Goal: Check status: Check status

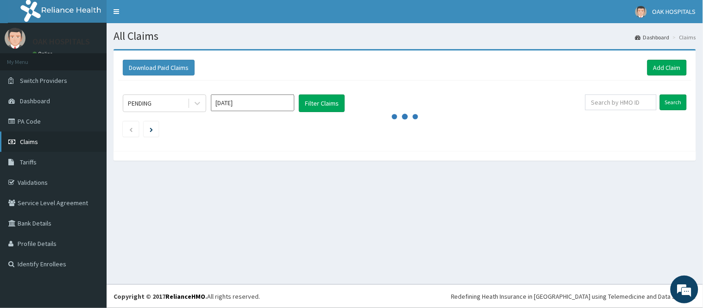
click at [39, 139] on link "Claims" at bounding box center [53, 142] width 107 height 20
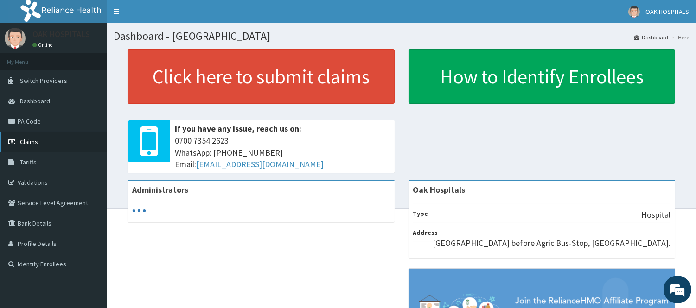
click at [44, 140] on link "Claims" at bounding box center [53, 142] width 107 height 20
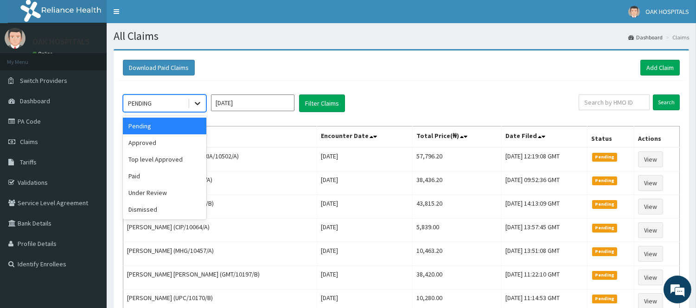
click at [200, 104] on icon at bounding box center [197, 103] width 9 height 9
click at [178, 175] on div "Paid" at bounding box center [164, 176] width 83 height 17
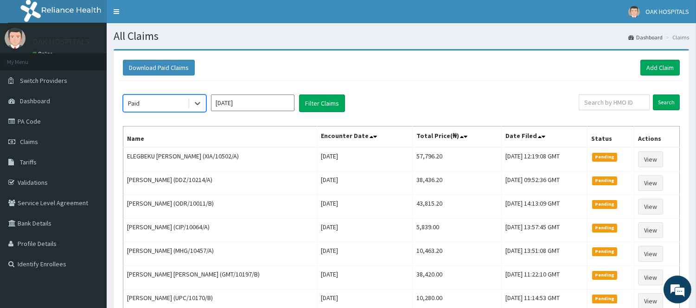
click at [274, 102] on input "[DATE]" at bounding box center [252, 103] width 83 height 17
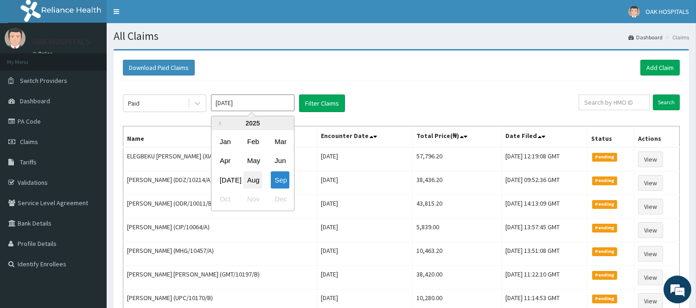
click at [256, 179] on div "Aug" at bounding box center [252, 179] width 19 height 17
type input "[DATE]"
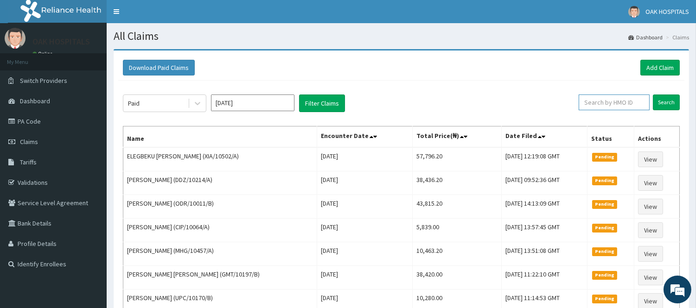
click at [602, 104] on input "text" at bounding box center [613, 103] width 71 height 16
click at [673, 103] on input "Search" at bounding box center [666, 103] width 27 height 16
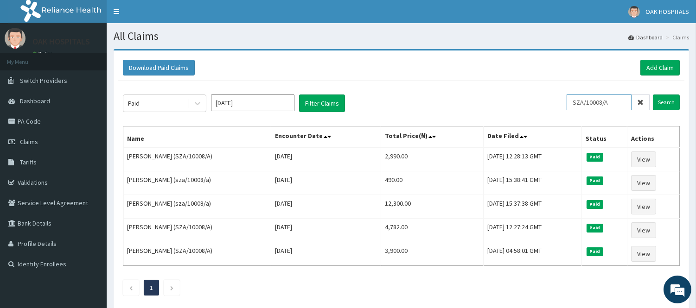
drag, startPoint x: 617, startPoint y: 99, endPoint x: 567, endPoint y: 99, distance: 50.5
click at [567, 99] on div "Paid Aug 2025 Filter Claims SZA/10008/A Search" at bounding box center [401, 104] width 557 height 18
click at [666, 102] on input "Search" at bounding box center [666, 103] width 27 height 16
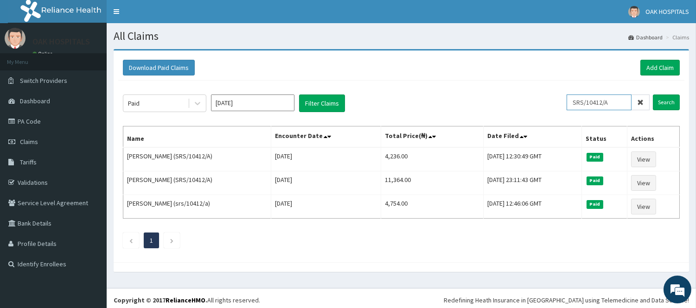
drag, startPoint x: 614, startPoint y: 103, endPoint x: 554, endPoint y: 101, distance: 60.3
click at [555, 101] on div "Paid Aug 2025 Filter Claims SRS/10412/A Search" at bounding box center [401, 104] width 557 height 18
click at [665, 99] on input "Search" at bounding box center [666, 103] width 27 height 16
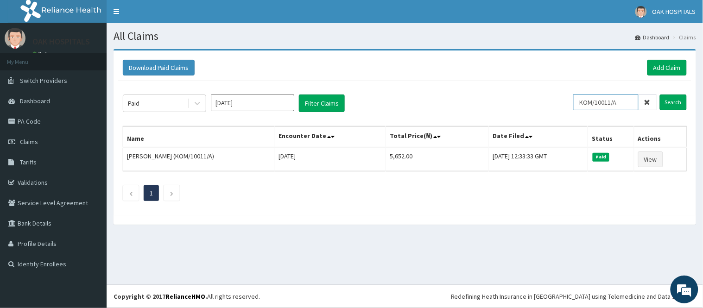
drag, startPoint x: 0, startPoint y: 6, endPoint x: 624, endPoint y: 102, distance: 631.7
click at [624, 102] on input "KOM/10011/A" at bounding box center [605, 103] width 65 height 16
drag, startPoint x: 624, startPoint y: 102, endPoint x: 578, endPoint y: 103, distance: 45.9
click at [578, 103] on input "KOM/10011/A" at bounding box center [605, 103] width 65 height 16
click at [672, 103] on input "Search" at bounding box center [673, 103] width 27 height 16
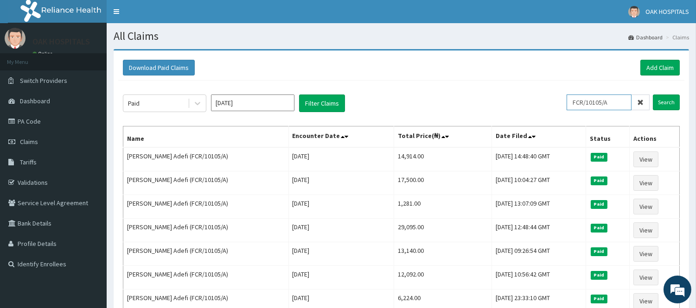
drag, startPoint x: 616, startPoint y: 101, endPoint x: 553, endPoint y: 101, distance: 63.0
click at [553, 101] on div "Paid Aug 2025 Filter Claims FCR/10105/A Search" at bounding box center [401, 104] width 557 height 18
click at [553, 101] on div "Paid Aug 2025 Filter Claims" at bounding box center [345, 104] width 444 height 18
drag, startPoint x: 617, startPoint y: 103, endPoint x: 558, endPoint y: 102, distance: 59.3
click at [558, 102] on div "Paid Aug 2025 Filter Claims FCR/10105/A Search" at bounding box center [401, 104] width 557 height 18
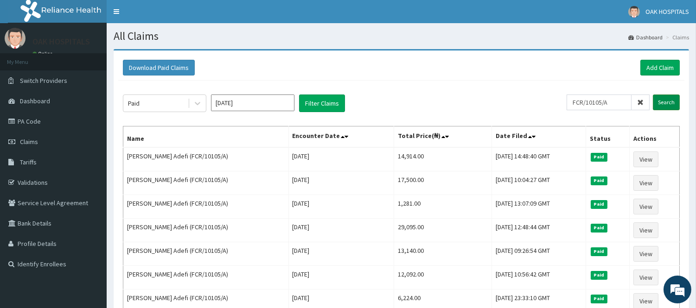
click at [668, 100] on input "Search" at bounding box center [666, 103] width 27 height 16
drag, startPoint x: 626, startPoint y: 101, endPoint x: 562, endPoint y: 101, distance: 63.5
click at [562, 101] on div "Paid Aug 2025 Filter Claims FCR/10105/A Search" at bounding box center [401, 104] width 557 height 18
click at [595, 103] on input "AKU/1043/B" at bounding box center [598, 103] width 65 height 16
click at [664, 100] on input "Search" at bounding box center [666, 103] width 27 height 16
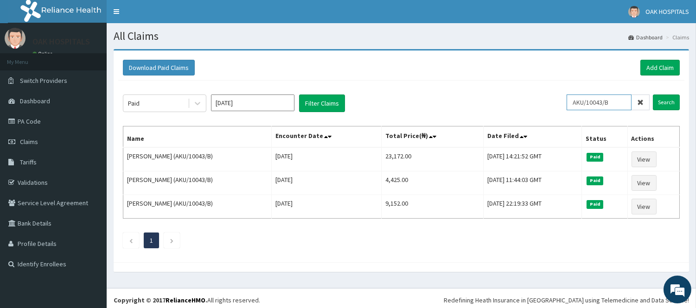
drag, startPoint x: 622, startPoint y: 101, endPoint x: 550, endPoint y: 100, distance: 72.8
click at [550, 100] on div "Paid Aug 2025 Filter Claims AKU/10043/B Search" at bounding box center [401, 104] width 557 height 18
click at [665, 103] on input "Search" at bounding box center [666, 103] width 27 height 16
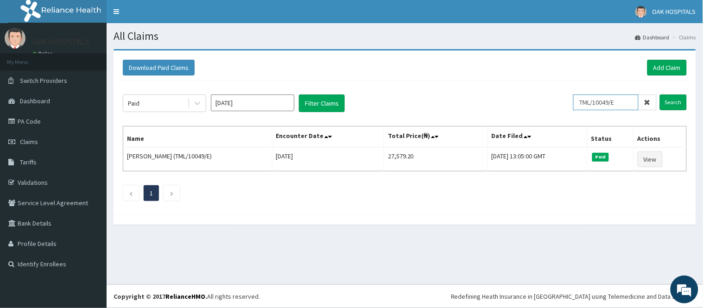
drag, startPoint x: 627, startPoint y: 102, endPoint x: 571, endPoint y: 96, distance: 56.4
click at [571, 96] on div "Paid Aug 2025 Filter Claims TML/10049/E Search" at bounding box center [405, 104] width 564 height 18
click at [669, 107] on input "Search" at bounding box center [673, 103] width 27 height 16
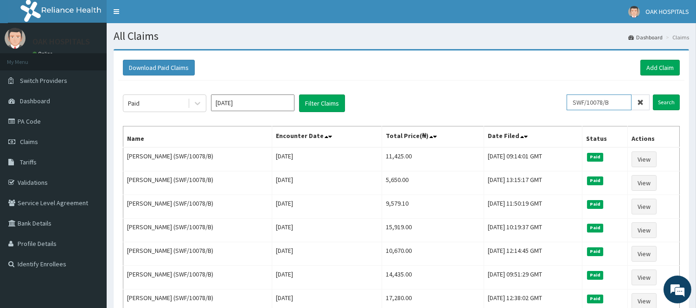
drag, startPoint x: 617, startPoint y: 103, endPoint x: 569, endPoint y: 105, distance: 47.8
click at [569, 105] on div "Paid Aug 2025 Filter Claims SWF/10078/B Search" at bounding box center [401, 104] width 557 height 18
click at [660, 99] on input "Search" at bounding box center [666, 103] width 27 height 16
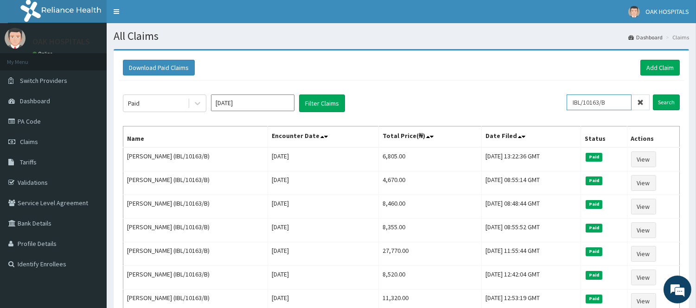
drag, startPoint x: 618, startPoint y: 101, endPoint x: 564, endPoint y: 104, distance: 54.8
click at [564, 104] on div "Paid Aug 2025 Filter Claims IBL/10163/B Search" at bounding box center [401, 104] width 557 height 18
click at [673, 103] on input "Search" at bounding box center [666, 103] width 27 height 16
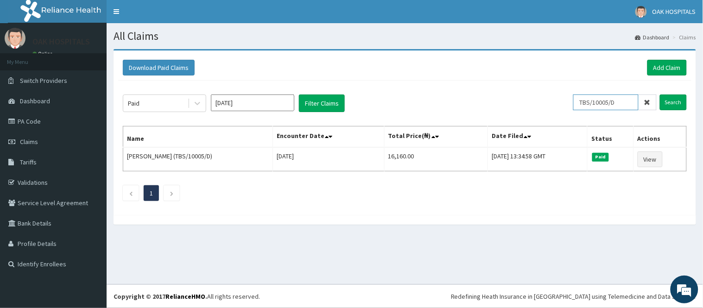
click at [626, 105] on input "TBS/10005/D" at bounding box center [605, 103] width 65 height 16
click at [677, 99] on input "Search" at bounding box center [673, 103] width 27 height 16
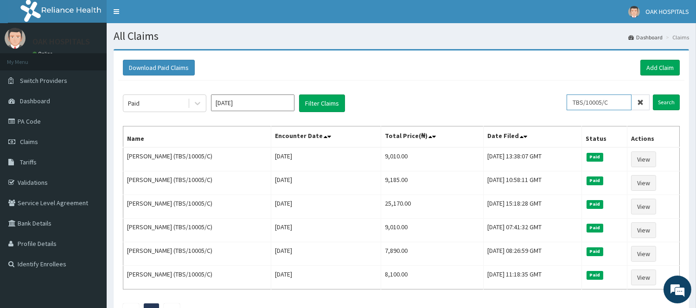
drag, startPoint x: 622, startPoint y: 106, endPoint x: 562, endPoint y: 105, distance: 59.8
click at [562, 105] on div "Paid Aug 2025 Filter Claims TBS/10005/C Search" at bounding box center [401, 104] width 557 height 18
click at [660, 102] on input "Search" at bounding box center [666, 103] width 27 height 16
drag, startPoint x: 629, startPoint y: 101, endPoint x: 578, endPoint y: 108, distance: 51.4
click at [578, 108] on input "AML/10414/A" at bounding box center [598, 103] width 65 height 16
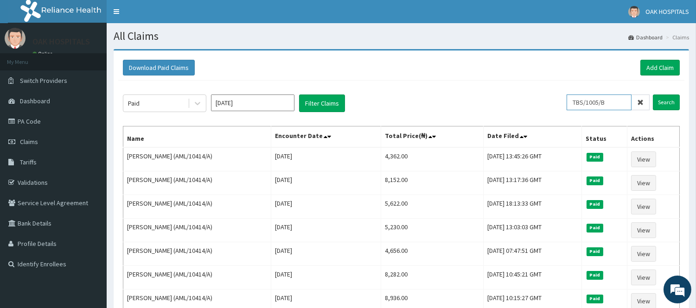
click at [592, 101] on input "TBS/1005/B" at bounding box center [598, 103] width 65 height 16
drag, startPoint x: 663, startPoint y: 102, endPoint x: 686, endPoint y: 132, distance: 37.6
click at [663, 106] on input "Search" at bounding box center [666, 103] width 27 height 16
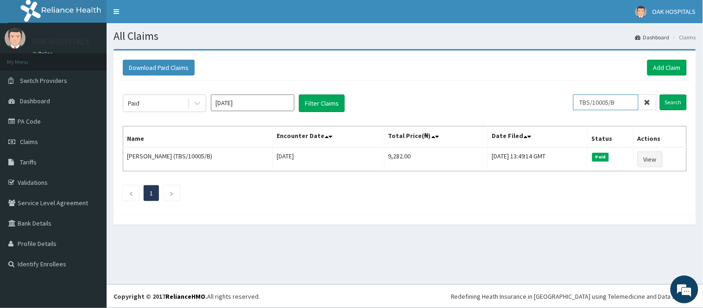
drag, startPoint x: 623, startPoint y: 100, endPoint x: 571, endPoint y: 99, distance: 52.4
click at [571, 99] on div "Paid Aug 2025 Filter Claims TBS/10005/B Search" at bounding box center [405, 104] width 564 height 18
click at [678, 101] on input "Search" at bounding box center [673, 103] width 27 height 16
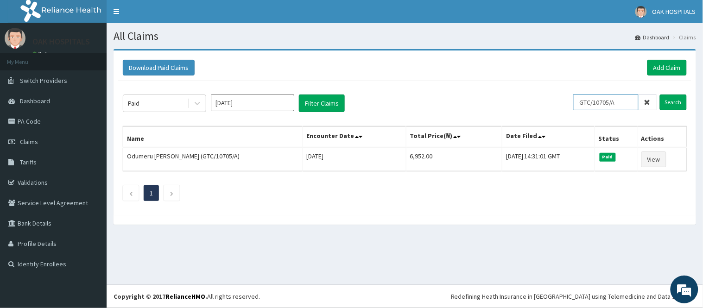
drag, startPoint x: 622, startPoint y: 99, endPoint x: 574, endPoint y: 106, distance: 49.1
click at [574, 106] on div "Paid Aug 2025 Filter Claims GTC/10705/A Search" at bounding box center [405, 104] width 564 height 18
click at [674, 102] on input "Search" at bounding box center [673, 103] width 27 height 16
drag, startPoint x: 635, startPoint y: 103, endPoint x: 558, endPoint y: 103, distance: 76.5
click at [558, 103] on div "Paid Aug 2025 Filter Claims EEL/10002/A Search" at bounding box center [405, 104] width 564 height 18
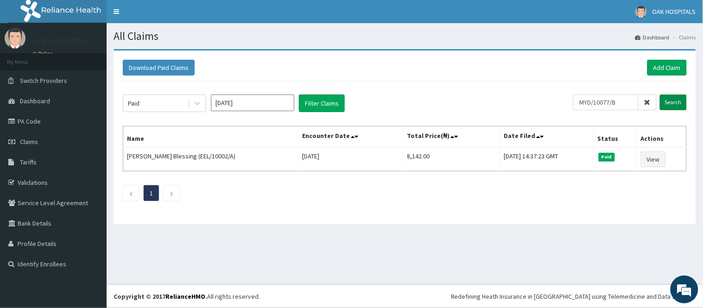
click at [678, 102] on input "Search" at bounding box center [673, 103] width 27 height 16
drag, startPoint x: 628, startPoint y: 101, endPoint x: 563, endPoint y: 107, distance: 65.6
click at [563, 107] on div "Paid Aug 2025 Filter Claims MYD/10077/B Search" at bounding box center [405, 104] width 564 height 18
click at [671, 99] on input "Search" at bounding box center [673, 103] width 27 height 16
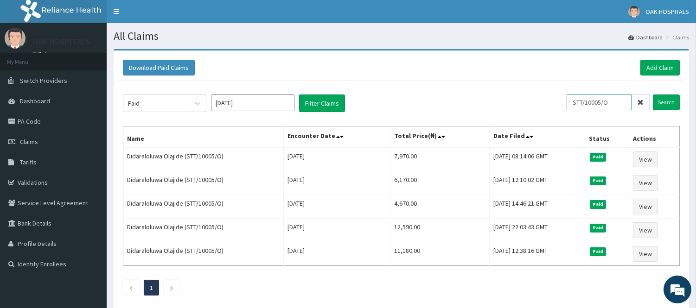
drag, startPoint x: 616, startPoint y: 103, endPoint x: 553, endPoint y: 99, distance: 63.2
click at [553, 99] on div "Paid Aug 2025 Filter Claims STT/10005/O Search" at bounding box center [401, 104] width 557 height 18
click at [664, 96] on input "Search" at bounding box center [666, 103] width 27 height 16
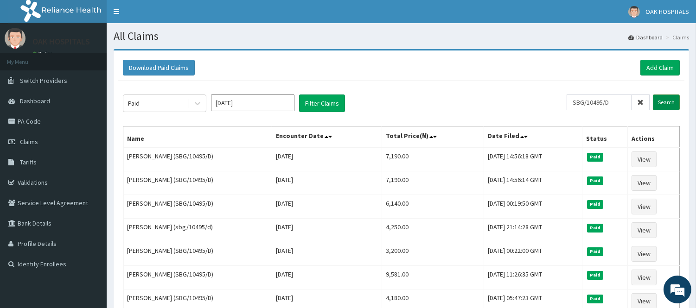
click at [673, 105] on input "Search" at bounding box center [666, 103] width 27 height 16
click at [536, 100] on div "Paid Aug 2025 Filter Claims" at bounding box center [345, 104] width 444 height 18
drag, startPoint x: 614, startPoint y: 101, endPoint x: 566, endPoint y: 106, distance: 48.0
click at [566, 106] on div "Paid Aug 2025 Filter Claims SBG/10495/D Search" at bounding box center [401, 104] width 557 height 18
click at [669, 100] on input "Search" at bounding box center [666, 103] width 27 height 16
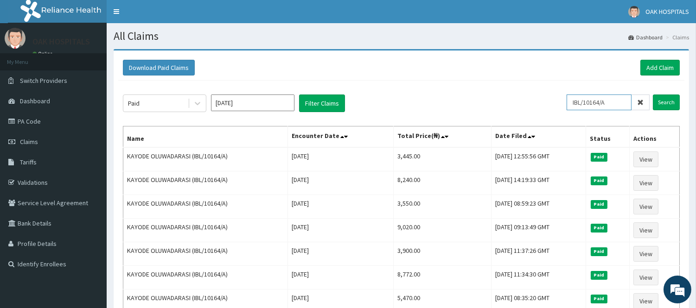
drag, startPoint x: 610, startPoint y: 102, endPoint x: 554, endPoint y: 99, distance: 56.6
click at [554, 99] on div "Paid Aug 2025 Filter Claims IBL/10164/A Search" at bounding box center [401, 104] width 557 height 18
click at [671, 99] on input "Search" at bounding box center [666, 103] width 27 height 16
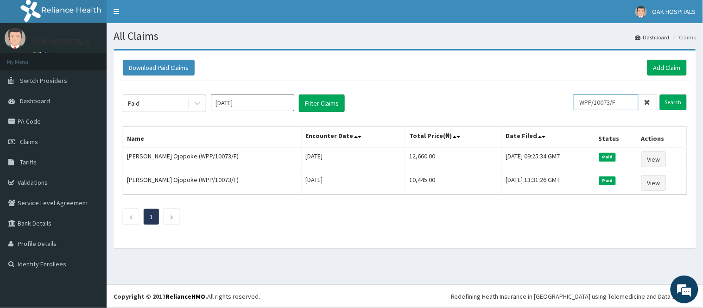
drag, startPoint x: 628, startPoint y: 101, endPoint x: 568, endPoint y: 95, distance: 61.0
click at [569, 95] on div "Paid Aug 2025 Filter Claims WPP/10073/F Search" at bounding box center [405, 104] width 564 height 18
click at [677, 100] on input "Search" at bounding box center [673, 103] width 27 height 16
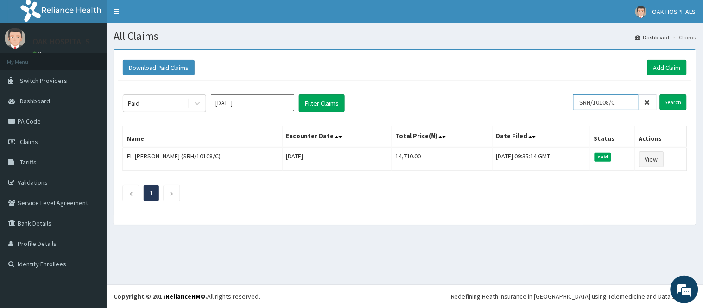
drag, startPoint x: 620, startPoint y: 105, endPoint x: 570, endPoint y: 106, distance: 49.6
click at [572, 106] on div "Paid Aug 2025 Filter Claims SRH/10108/C Search" at bounding box center [405, 104] width 564 height 18
click at [673, 104] on input "Search" at bounding box center [673, 103] width 27 height 16
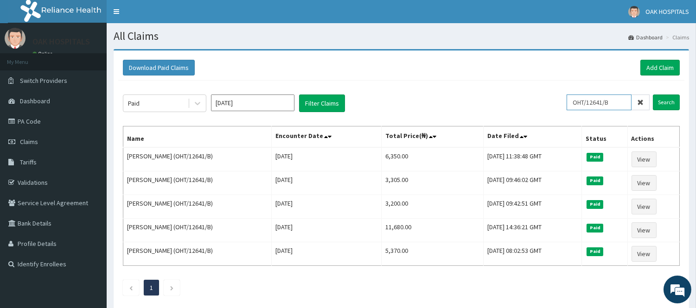
drag, startPoint x: 615, startPoint y: 109, endPoint x: 529, endPoint y: 110, distance: 85.7
click at [529, 110] on div "Paid [DATE] Filter Claims OHT/12641/B Search" at bounding box center [401, 104] width 557 height 18
click at [664, 93] on div "Paid Aug 2025 Filter Claims LOE/10008/A Search Name Encounter Date Total Price(…" at bounding box center [401, 193] width 566 height 224
click at [664, 98] on input "Search" at bounding box center [666, 103] width 27 height 16
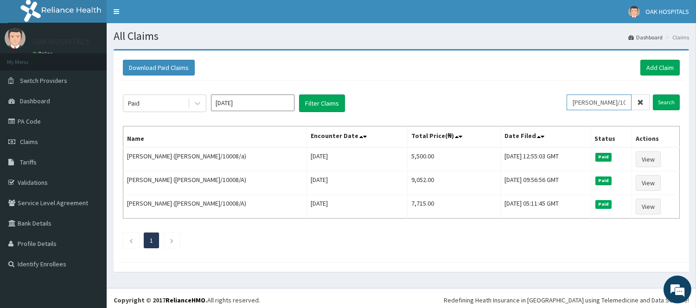
drag, startPoint x: 615, startPoint y: 105, endPoint x: 559, endPoint y: 107, distance: 55.6
click at [559, 107] on div "Paid Aug 2025 Filter Claims LOE/10008/A Search" at bounding box center [401, 104] width 557 height 18
click at [663, 100] on input "Search" at bounding box center [666, 103] width 27 height 16
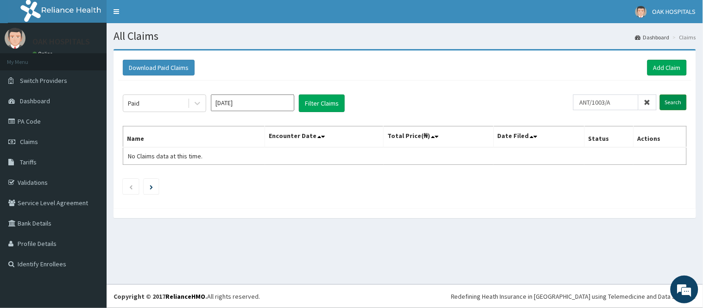
click at [674, 100] on input "Search" at bounding box center [673, 103] width 27 height 16
click at [609, 103] on input "ANT/1003/A" at bounding box center [605, 103] width 65 height 16
click at [668, 101] on input "Search" at bounding box center [673, 103] width 27 height 16
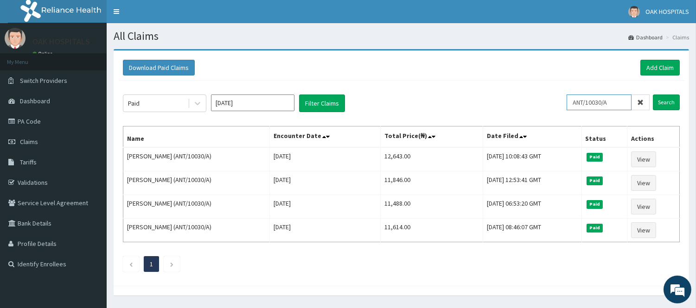
drag, startPoint x: 616, startPoint y: 101, endPoint x: 564, endPoint y: 101, distance: 51.9
click at [564, 101] on div "Paid Aug 2025 Filter Claims ANT/10030/A Search" at bounding box center [401, 104] width 557 height 18
click at [672, 102] on input "Search" at bounding box center [666, 103] width 27 height 16
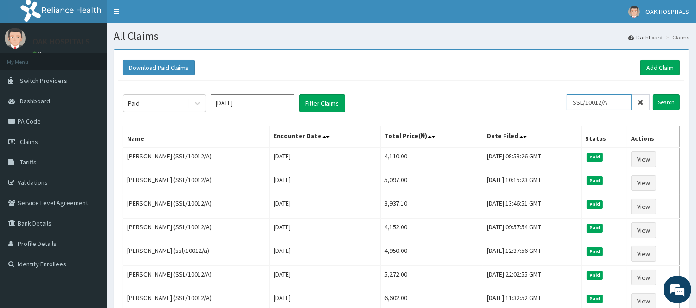
drag, startPoint x: 615, startPoint y: 101, endPoint x: 551, endPoint y: 99, distance: 64.0
click at [551, 99] on div "Paid Aug 2025 Filter Claims SSL/10012/A Search" at bounding box center [401, 104] width 557 height 18
click at [668, 102] on input "Search" at bounding box center [666, 103] width 27 height 16
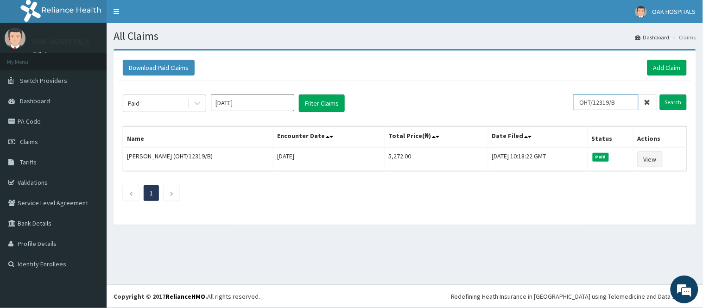
drag, startPoint x: 622, startPoint y: 100, endPoint x: 577, endPoint y: 107, distance: 45.9
click at [577, 107] on div "Paid Aug 2025 Filter Claims OHT/12319/B Search" at bounding box center [405, 104] width 564 height 18
click at [675, 98] on input "Search" at bounding box center [673, 103] width 27 height 16
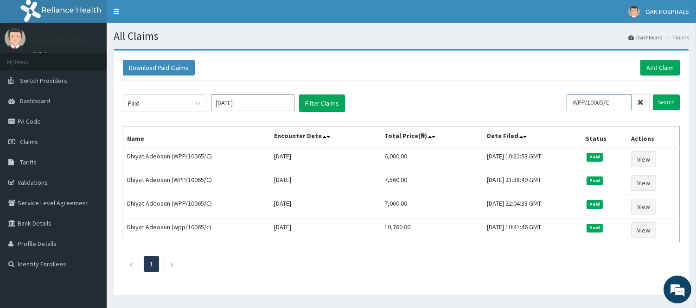
drag, startPoint x: 617, startPoint y: 101, endPoint x: 558, endPoint y: 117, distance: 61.0
click at [558, 117] on div "Paid Aug 2025 Filter Claims WPP/10065/C Search Name Encounter Date Total Price(…" at bounding box center [401, 181] width 566 height 201
type input "BBB/10012/B"
click at [663, 99] on input "Search" at bounding box center [666, 103] width 27 height 16
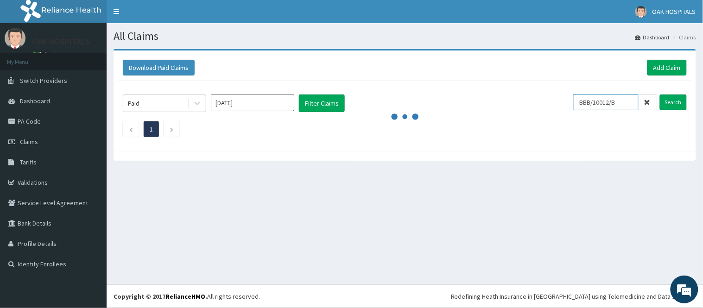
drag, startPoint x: 627, startPoint y: 101, endPoint x: 575, endPoint y: 109, distance: 52.5
click at [575, 109] on div "Paid Aug 2025 Filter Claims BBB/10012/B Search" at bounding box center [405, 104] width 564 height 18
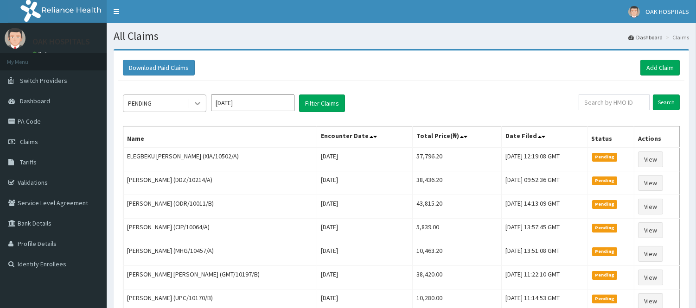
click at [197, 105] on icon at bounding box center [197, 103] width 9 height 9
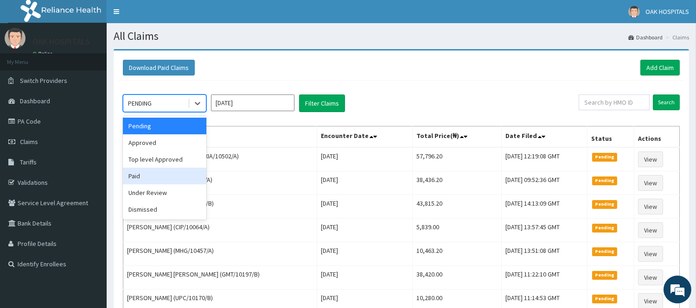
click at [192, 172] on div "Paid" at bounding box center [164, 176] width 83 height 17
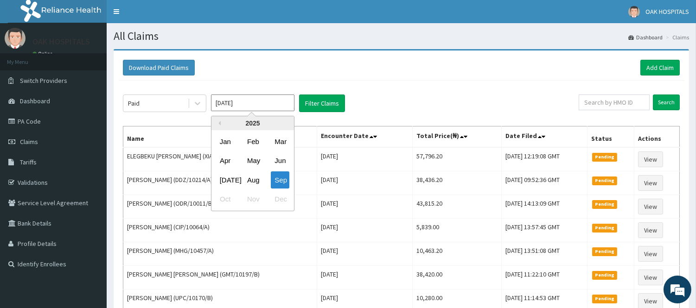
click at [256, 99] on input "[DATE]" at bounding box center [252, 103] width 83 height 17
click at [255, 178] on div "Aug" at bounding box center [252, 179] width 19 height 17
type input "[DATE]"
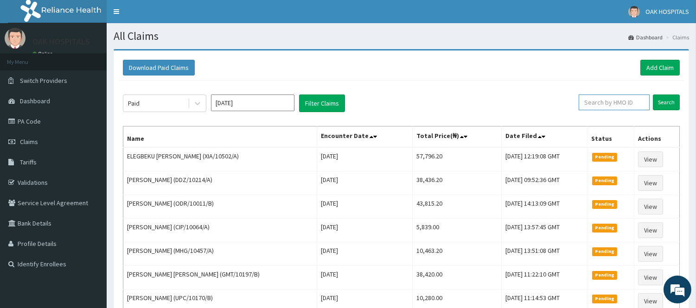
click at [601, 107] on input "text" at bounding box center [613, 103] width 71 height 16
click at [591, 103] on input "text" at bounding box center [613, 103] width 71 height 16
paste input "BBB/10012/B"
click at [675, 103] on input "Search" at bounding box center [666, 103] width 27 height 16
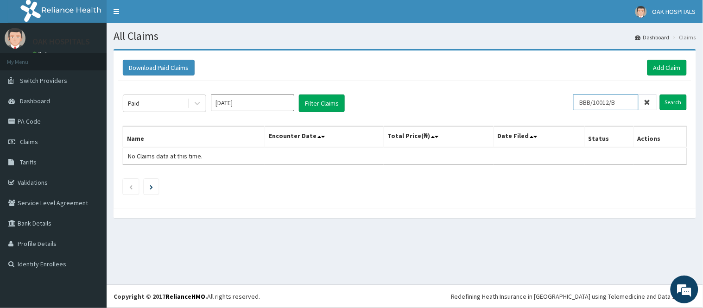
click at [588, 101] on input "BBB/10012/B" at bounding box center [605, 103] width 65 height 16
click at [670, 104] on input "Search" at bounding box center [673, 103] width 27 height 16
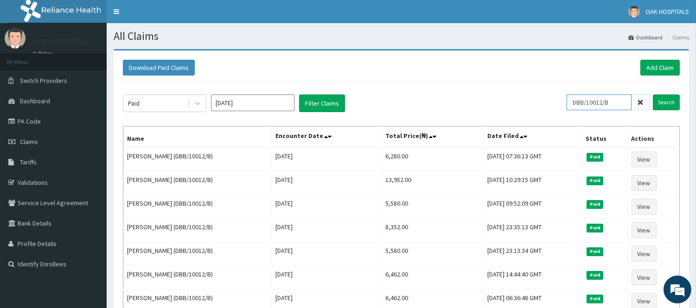
drag, startPoint x: 617, startPoint y: 102, endPoint x: 561, endPoint y: 102, distance: 56.1
click at [561, 102] on div "Paid Aug 2025 Filter Claims DBB/10012/B Search" at bounding box center [401, 104] width 557 height 18
click at [665, 107] on input "Search" at bounding box center [666, 103] width 27 height 16
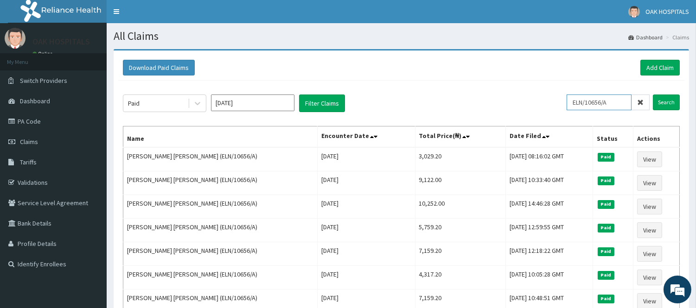
drag, startPoint x: 623, startPoint y: 103, endPoint x: 559, endPoint y: 106, distance: 63.6
click at [559, 106] on div "Paid Aug 2025 Filter Claims ELN/10656/A Search" at bounding box center [401, 104] width 557 height 18
click at [661, 104] on input "Search" at bounding box center [666, 103] width 27 height 16
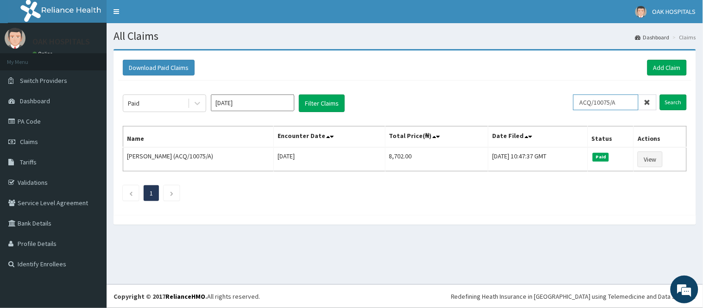
drag, startPoint x: 624, startPoint y: 101, endPoint x: 578, endPoint y: 108, distance: 46.9
click at [578, 108] on input "ACQ/10075/A" at bounding box center [605, 103] width 65 height 16
click at [673, 102] on input "Search" at bounding box center [673, 103] width 27 height 16
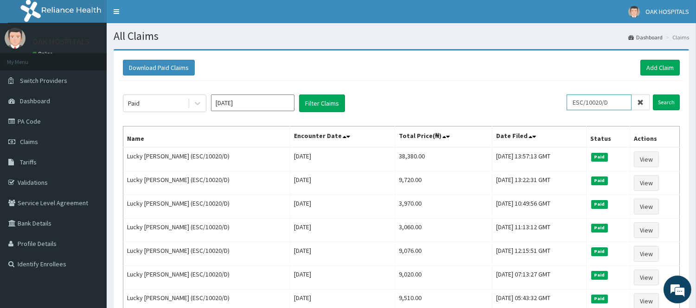
drag, startPoint x: 620, startPoint y: 99, endPoint x: 562, endPoint y: 104, distance: 57.7
click at [562, 104] on div "Paid Aug 2025 Filter Claims ESC/10020/D Search" at bounding box center [401, 104] width 557 height 18
click at [620, 102] on input "ESC/10020/D" at bounding box center [598, 103] width 65 height 16
click at [660, 101] on input "Search" at bounding box center [666, 103] width 27 height 16
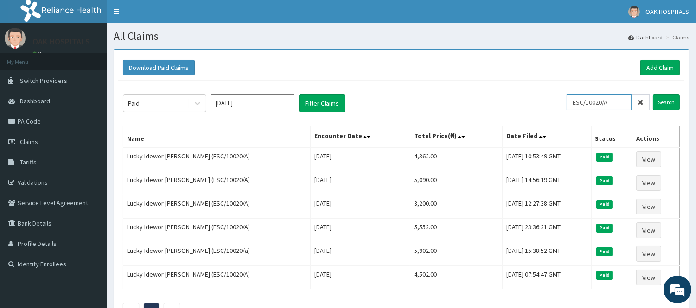
drag, startPoint x: 613, startPoint y: 106, endPoint x: 563, endPoint y: 106, distance: 50.1
click at [563, 106] on div "Paid Aug 2025 Filter Claims ESC/10020/A Search" at bounding box center [401, 104] width 557 height 18
click at [657, 99] on input "Search" at bounding box center [666, 103] width 27 height 16
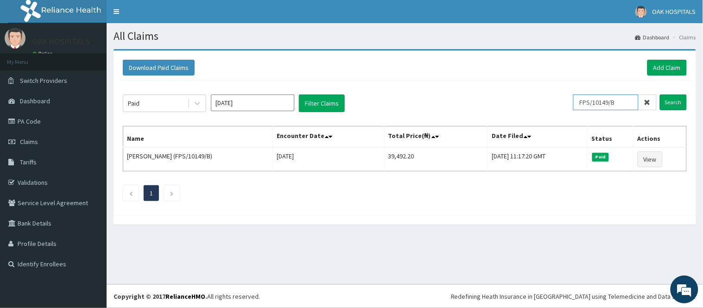
drag, startPoint x: 622, startPoint y: 100, endPoint x: 582, endPoint y: 105, distance: 40.6
click at [582, 105] on input "FPS/10149/B" at bounding box center [605, 103] width 65 height 16
click at [670, 101] on input "Search" at bounding box center [673, 103] width 27 height 16
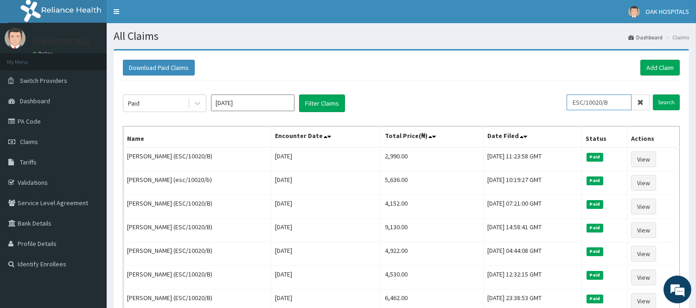
drag, startPoint x: 623, startPoint y: 103, endPoint x: 567, endPoint y: 101, distance: 56.6
click at [568, 101] on div "Paid [DATE] Filter Claims ESC/10020/B Search" at bounding box center [401, 104] width 557 height 18
click at [663, 104] on input "Search" at bounding box center [666, 103] width 27 height 16
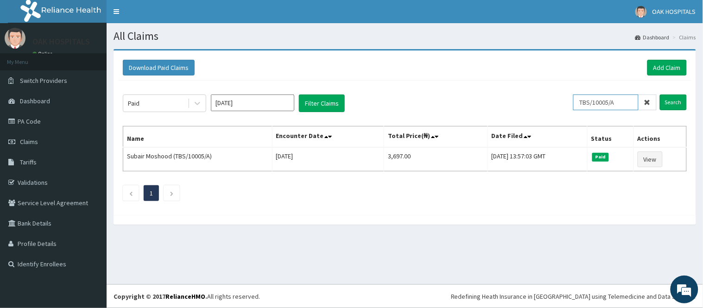
drag, startPoint x: 631, startPoint y: 103, endPoint x: 564, endPoint y: 103, distance: 67.2
click at [564, 103] on div "Paid Aug 2025 Filter Claims TBS/10005/A Search" at bounding box center [405, 104] width 564 height 18
click at [679, 102] on input "Search" at bounding box center [673, 103] width 27 height 16
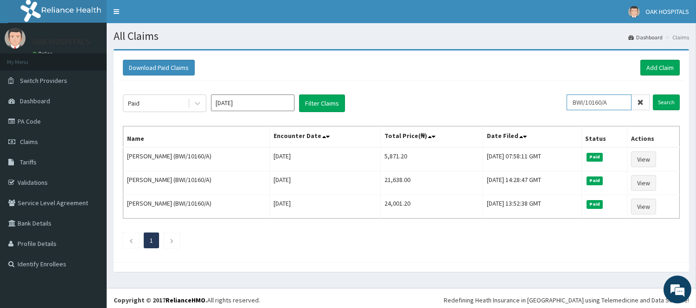
drag, startPoint x: 627, startPoint y: 101, endPoint x: 561, endPoint y: 101, distance: 65.3
click at [561, 101] on div "Paid Aug 2025 Filter Claims BWI/10160/A Search" at bounding box center [401, 104] width 557 height 18
click at [662, 101] on input "Search" at bounding box center [666, 103] width 27 height 16
drag, startPoint x: 623, startPoint y: 101, endPoint x: 541, endPoint y: 89, distance: 82.8
click at [541, 89] on div "Paid Aug 2025 Filter Claims KSB/10596/B Search Name Encounter Date Total Price(…" at bounding box center [401, 169] width 566 height 177
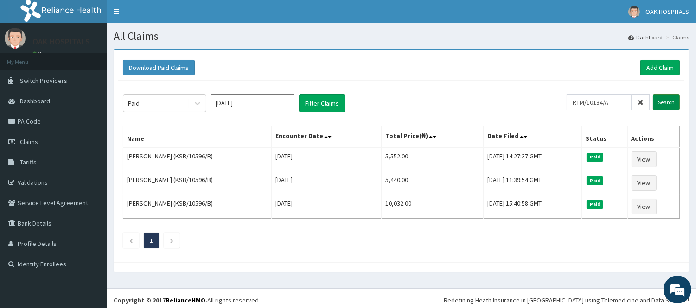
click at [669, 102] on input "Search" at bounding box center [666, 103] width 27 height 16
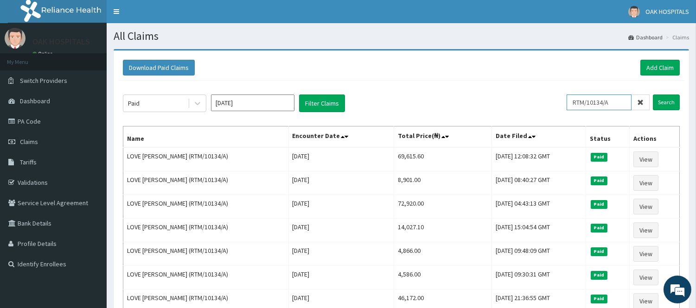
drag, startPoint x: 617, startPoint y: 104, endPoint x: 558, endPoint y: 89, distance: 60.7
click at [558, 89] on div "Paid Aug 2025 Filter Claims RTM/10134/A Search Name Encounter Date Total Price(…" at bounding box center [401, 217] width 566 height 272
click at [669, 102] on input "Search" at bounding box center [666, 103] width 27 height 16
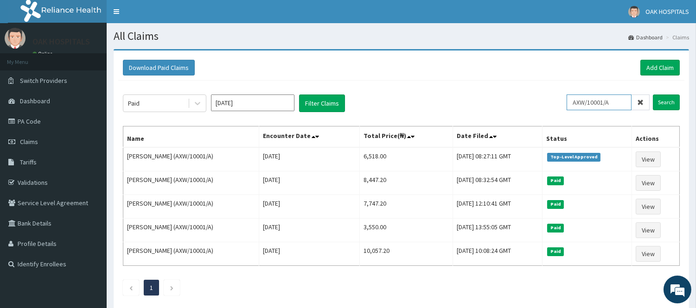
drag, startPoint x: 618, startPoint y: 99, endPoint x: 551, endPoint y: 89, distance: 67.5
click at [551, 89] on div "Paid Aug 2025 Filter Claims AXW/10001/A Search Name Encounter Date Total Price(…" at bounding box center [401, 193] width 566 height 224
click at [668, 105] on input "Search" at bounding box center [666, 103] width 27 height 16
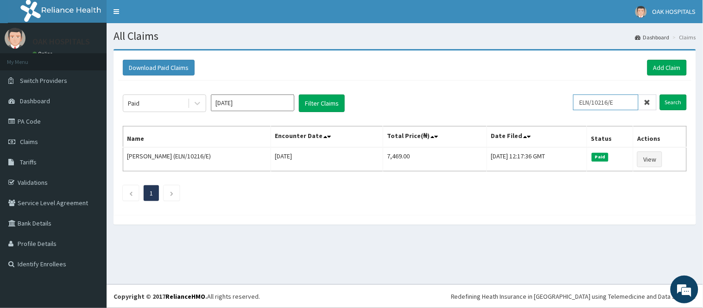
drag, startPoint x: 631, startPoint y: 102, endPoint x: 572, endPoint y: 100, distance: 59.3
click at [572, 100] on div "Paid Aug 2025 Filter Claims ELN/10216/E Search" at bounding box center [405, 104] width 564 height 18
click at [675, 104] on input "Search" at bounding box center [673, 103] width 27 height 16
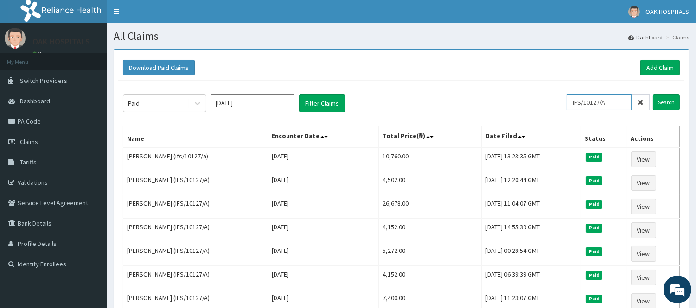
drag, startPoint x: 622, startPoint y: 103, endPoint x: 564, endPoint y: 97, distance: 58.2
click at [564, 97] on div "Paid Aug 2025 Filter Claims IFS/10127/A Search" at bounding box center [401, 104] width 557 height 18
type input ","
click at [665, 104] on input "Search" at bounding box center [666, 103] width 27 height 16
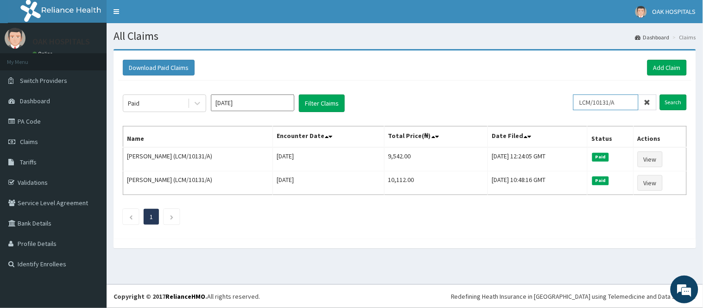
drag, startPoint x: 619, startPoint y: 102, endPoint x: 576, endPoint y: 100, distance: 43.7
click at [576, 100] on div "Paid Aug 2025 Filter Claims LCM/10131/A Search" at bounding box center [405, 104] width 564 height 18
click at [678, 101] on input "Search" at bounding box center [673, 103] width 27 height 16
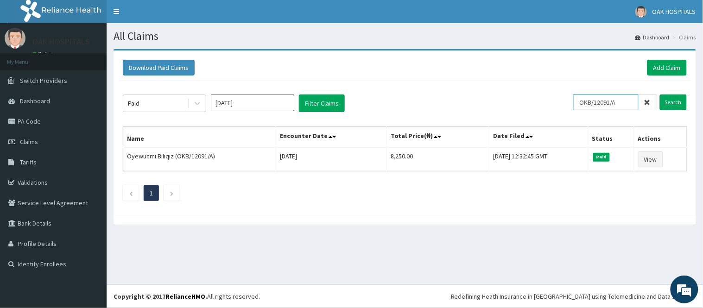
drag, startPoint x: 632, startPoint y: 102, endPoint x: 570, endPoint y: 98, distance: 61.7
click at [570, 98] on div "Paid Aug 2025 Filter Claims OKB/12091/A Search" at bounding box center [405, 104] width 564 height 18
click at [673, 103] on input "Search" at bounding box center [673, 103] width 27 height 16
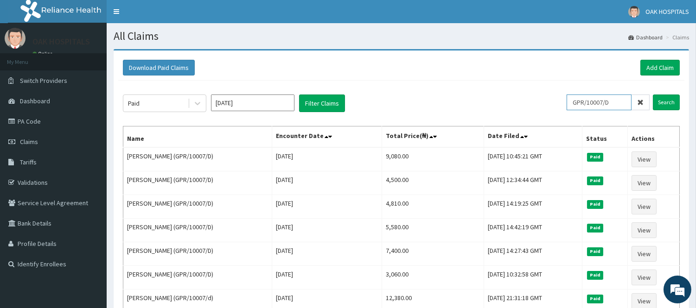
click at [615, 107] on input "GPR/10007/D" at bounding box center [598, 103] width 65 height 16
click at [665, 103] on input "Search" at bounding box center [666, 103] width 27 height 16
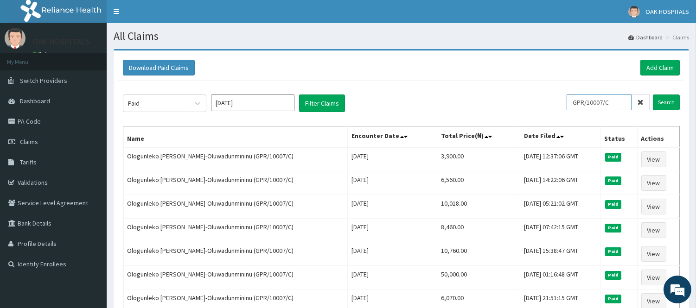
drag, startPoint x: 620, startPoint y: 100, endPoint x: 564, endPoint y: 95, distance: 55.8
click at [564, 95] on div "Paid Aug 2025 Filter Claims GPR/10007/C Search" at bounding box center [401, 104] width 557 height 18
click at [666, 98] on input "Search" at bounding box center [666, 103] width 27 height 16
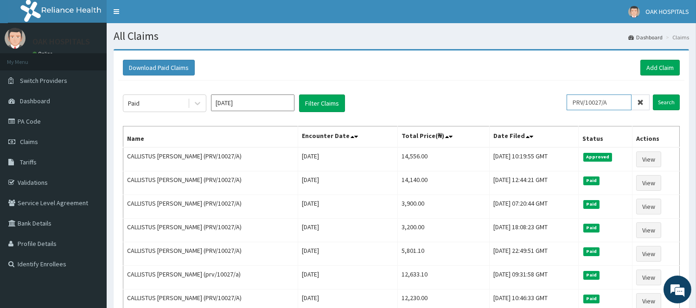
drag, startPoint x: 620, startPoint y: 102, endPoint x: 559, endPoint y: 102, distance: 61.2
click at [559, 102] on div "Paid Aug 2025 Filter Claims PRV/10027/A Search" at bounding box center [401, 104] width 557 height 18
click at [668, 102] on input "Search" at bounding box center [666, 103] width 27 height 16
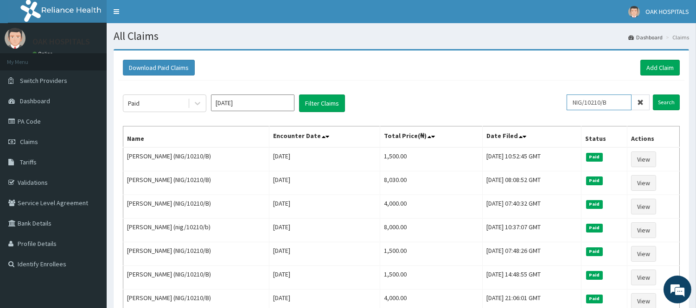
drag, startPoint x: 618, startPoint y: 102, endPoint x: 539, endPoint y: 99, distance: 79.8
click at [539, 99] on div "Paid Aug 2025 Filter Claims NIG/10210/B Search" at bounding box center [401, 104] width 557 height 18
click at [675, 100] on input "Search" at bounding box center [666, 103] width 27 height 16
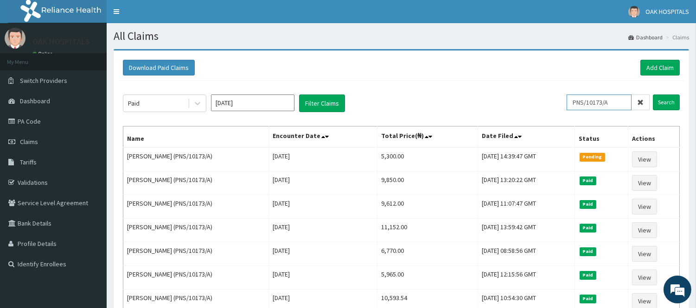
drag, startPoint x: 623, startPoint y: 103, endPoint x: 565, endPoint y: 96, distance: 58.3
click at [565, 96] on div "Paid Aug 2025 Filter Claims PNS/10173/A Search" at bounding box center [401, 104] width 557 height 18
click at [665, 98] on input "Search" at bounding box center [666, 103] width 27 height 16
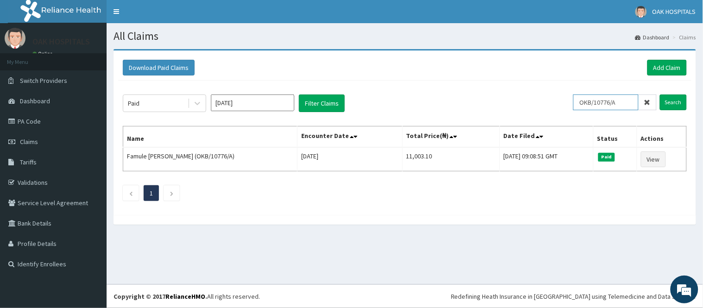
drag, startPoint x: 626, startPoint y: 100, endPoint x: 561, endPoint y: 84, distance: 67.2
click at [561, 84] on div "Paid Aug 2025 Filter Claims OKB/10776/A Search Name Encounter Date Total Price(…" at bounding box center [404, 146] width 573 height 130
click at [673, 101] on input "Search" at bounding box center [673, 103] width 27 height 16
drag, startPoint x: 624, startPoint y: 103, endPoint x: 585, endPoint y: 103, distance: 38.9
click at [585, 103] on input "GTC/10039/D" at bounding box center [605, 103] width 65 height 16
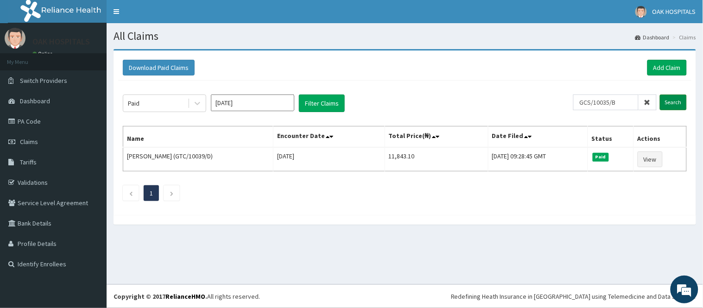
click at [671, 99] on input "Search" at bounding box center [673, 103] width 27 height 16
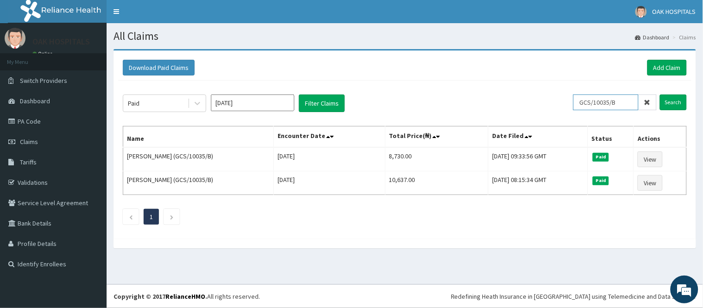
drag, startPoint x: 631, startPoint y: 103, endPoint x: 570, endPoint y: 103, distance: 60.7
click at [570, 103] on div "Paid Aug 2025 Filter Claims GCS/10035/B Search" at bounding box center [405, 104] width 564 height 18
type input "GSV/10118/C"
click at [671, 104] on input "Search" at bounding box center [673, 103] width 27 height 16
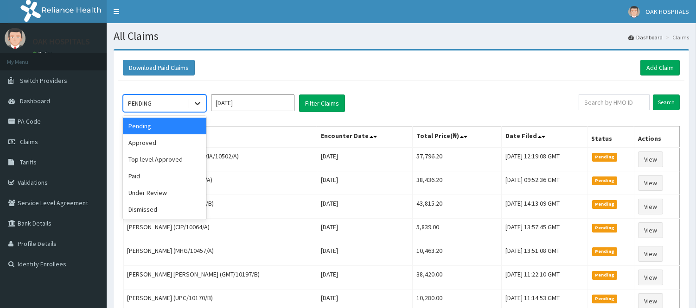
click at [193, 102] on icon at bounding box center [197, 103] width 9 height 9
click at [172, 174] on div "Paid" at bounding box center [164, 176] width 83 height 17
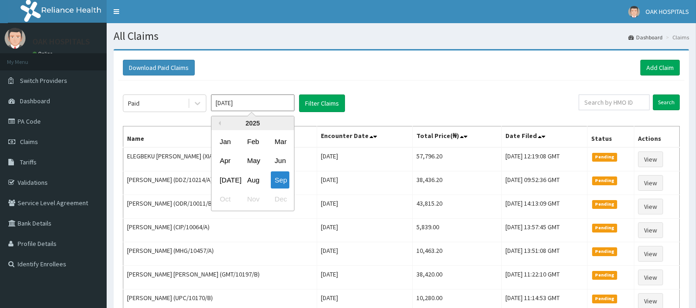
click at [262, 108] on input "[DATE]" at bounding box center [252, 103] width 83 height 17
click at [251, 183] on div "Aug" at bounding box center [252, 179] width 19 height 17
type input "[DATE]"
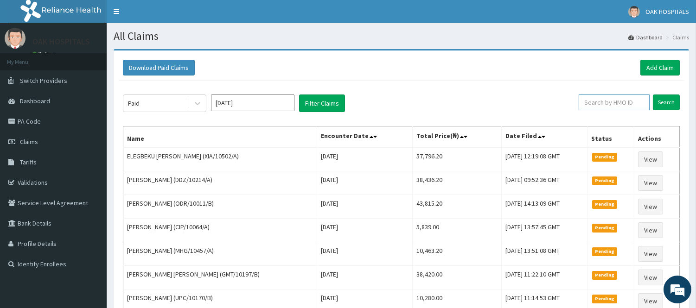
click at [604, 102] on input "text" at bounding box center [613, 103] width 71 height 16
click at [659, 103] on input "Search" at bounding box center [666, 103] width 27 height 16
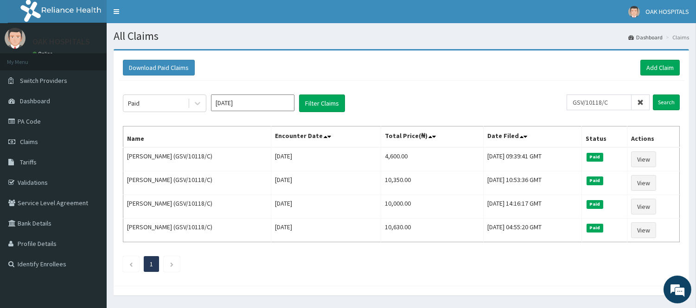
click at [554, 82] on div "Paid [DATE] Filter Claims GSV/10118/C Search Name Encounter Date Total Price(₦)…" at bounding box center [401, 181] width 566 height 201
drag, startPoint x: 614, startPoint y: 102, endPoint x: 555, endPoint y: 102, distance: 58.9
click at [555, 102] on div "Paid [DATE] Filter Claims GSV/10118/C Search" at bounding box center [401, 104] width 557 height 18
click at [663, 101] on input "Search" at bounding box center [666, 103] width 27 height 16
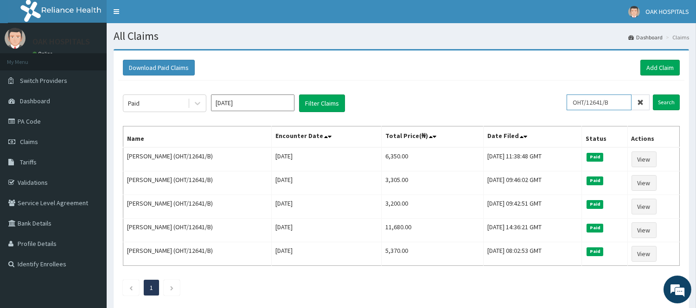
drag, startPoint x: 619, startPoint y: 99, endPoint x: 566, endPoint y: 101, distance: 53.3
click at [566, 101] on div "Paid [DATE] Filter Claims OHT/12641/B Search" at bounding box center [401, 104] width 557 height 18
click at [665, 99] on input "Search" at bounding box center [666, 103] width 27 height 16
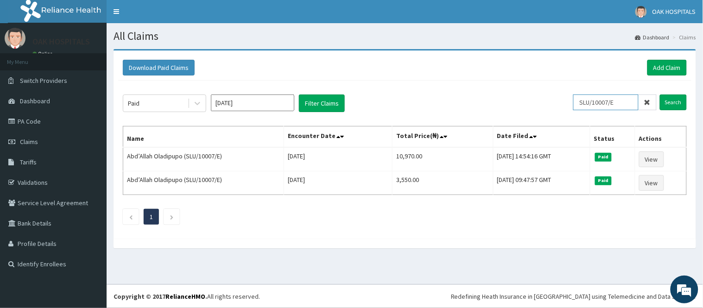
drag, startPoint x: 620, startPoint y: 102, endPoint x: 572, endPoint y: 98, distance: 47.5
click at [572, 98] on div "Paid [DATE] Filter Claims SLU/10007/E Search" at bounding box center [405, 104] width 564 height 18
click at [666, 101] on input "Search" at bounding box center [673, 103] width 27 height 16
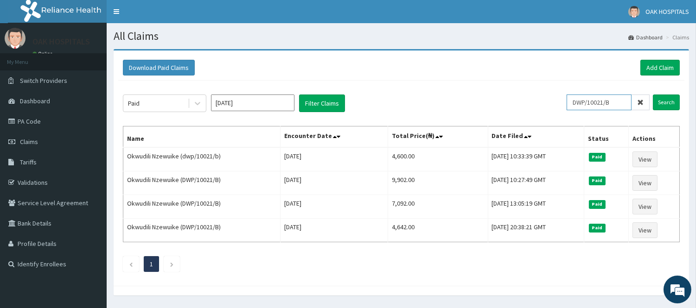
drag, startPoint x: 620, startPoint y: 101, endPoint x: 571, endPoint y: 91, distance: 49.1
click at [571, 91] on div "Paid [DATE] Filter Claims DWP/10021/B Search Name Encounter Date Total Price(₦)…" at bounding box center [401, 181] width 566 height 201
click at [666, 98] on input "Search" at bounding box center [666, 103] width 27 height 16
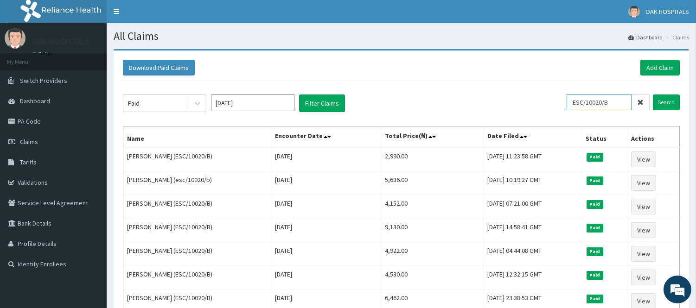
drag, startPoint x: 615, startPoint y: 100, endPoint x: 558, endPoint y: 100, distance: 57.0
click at [558, 100] on div "Paid [DATE] Filter Claims ESC/10020/B Search" at bounding box center [401, 104] width 557 height 18
click at [669, 108] on input "Search" at bounding box center [666, 103] width 27 height 16
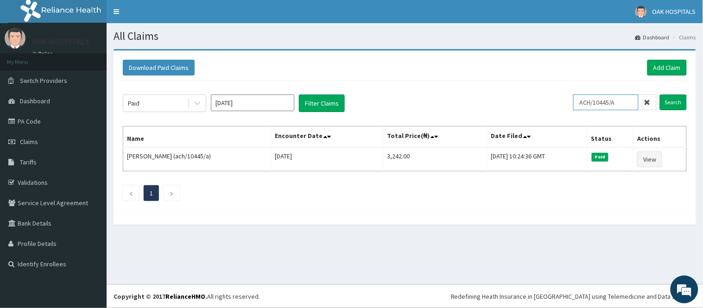
drag, startPoint x: 621, startPoint y: 101, endPoint x: 564, endPoint y: 108, distance: 57.4
click at [564, 108] on div "Paid [DATE] Filter Claims ACH/10445/A Search" at bounding box center [405, 104] width 564 height 18
click at [679, 104] on input "Search" at bounding box center [673, 103] width 27 height 16
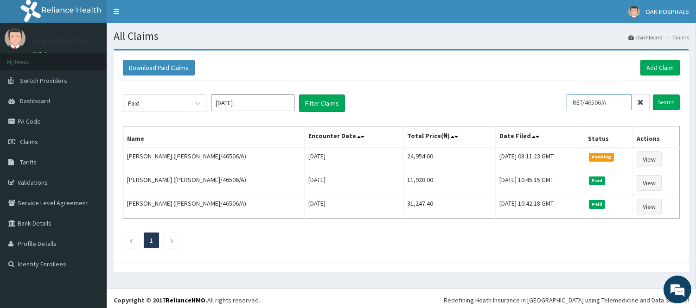
drag, startPoint x: 612, startPoint y: 102, endPoint x: 573, endPoint y: 102, distance: 39.4
click at [573, 102] on input "RET/46506/A" at bounding box center [598, 103] width 65 height 16
click at [671, 102] on input "Search" at bounding box center [666, 103] width 27 height 16
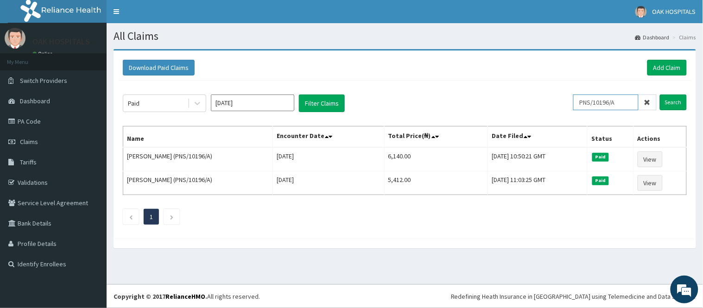
drag, startPoint x: 631, startPoint y: 102, endPoint x: 567, endPoint y: 102, distance: 63.5
click at [567, 102] on div "Paid [DATE] Filter Claims PNS/10196/A Search" at bounding box center [405, 104] width 564 height 18
click at [669, 100] on input "Search" at bounding box center [673, 103] width 27 height 16
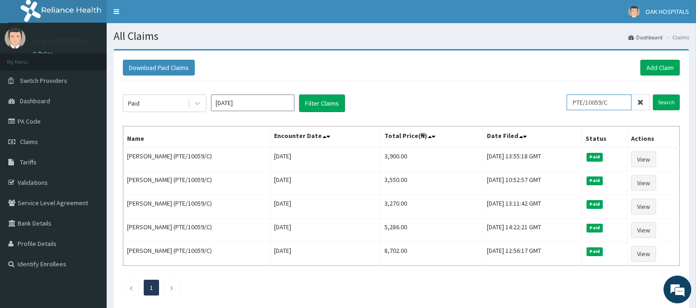
drag, startPoint x: 613, startPoint y: 101, endPoint x: 566, endPoint y: 105, distance: 46.5
click at [566, 105] on div "Paid [DATE] Filter Claims PTE/10059/C Search" at bounding box center [401, 104] width 557 height 18
click at [666, 101] on input "Search" at bounding box center [666, 103] width 27 height 16
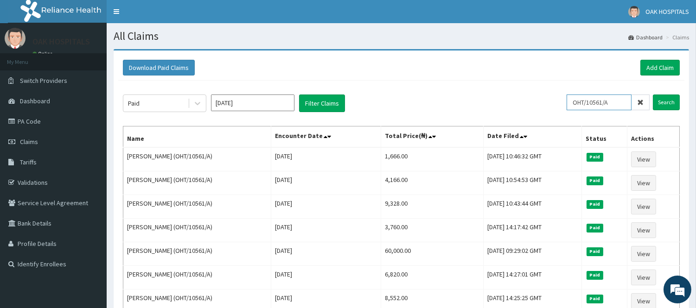
drag, startPoint x: 615, startPoint y: 99, endPoint x: 560, endPoint y: 101, distance: 55.2
click at [560, 101] on div "Paid [DATE] Filter Claims OHT/10561/A Search" at bounding box center [401, 104] width 557 height 18
click at [663, 103] on input "Search" at bounding box center [666, 103] width 27 height 16
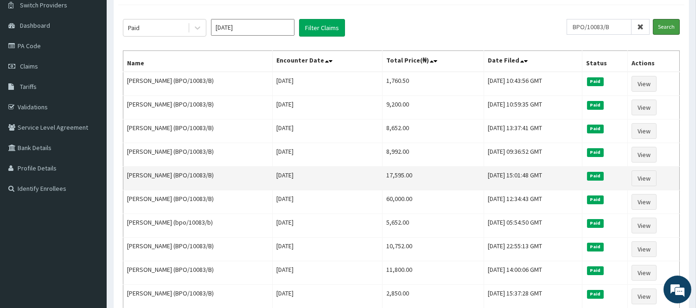
scroll to position [51, 0]
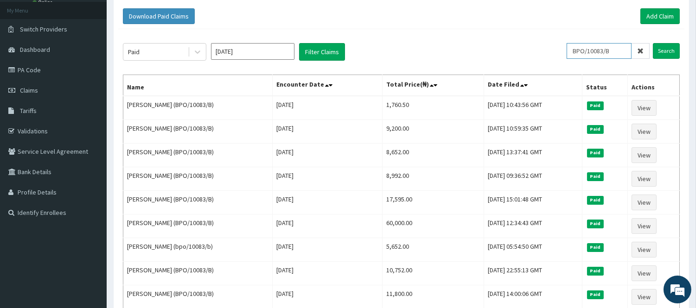
drag, startPoint x: 617, startPoint y: 49, endPoint x: 570, endPoint y: 54, distance: 47.5
click at [570, 54] on div "Paid [DATE] Filter Claims BPO/10083/B Search" at bounding box center [401, 52] width 557 height 18
click at [667, 51] on input "Search" at bounding box center [666, 51] width 27 height 16
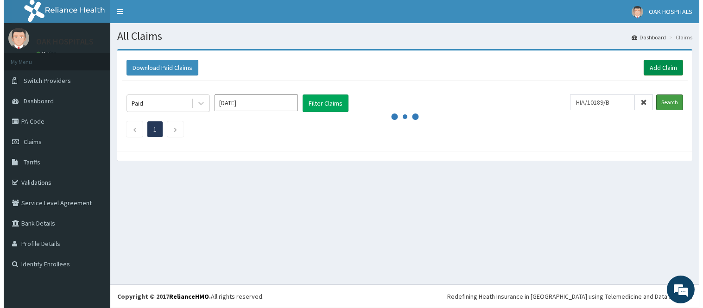
scroll to position [0, 0]
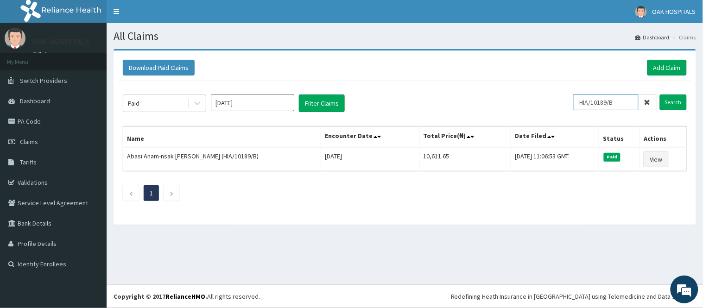
drag, startPoint x: 626, startPoint y: 103, endPoint x: 575, endPoint y: 102, distance: 50.5
click at [576, 103] on div "Paid [DATE] Filter Claims HIA/10189/B Search" at bounding box center [405, 104] width 564 height 18
click at [602, 103] on input "SLU/1007/D" at bounding box center [605, 103] width 65 height 16
click at [668, 100] on input "Search" at bounding box center [673, 103] width 27 height 16
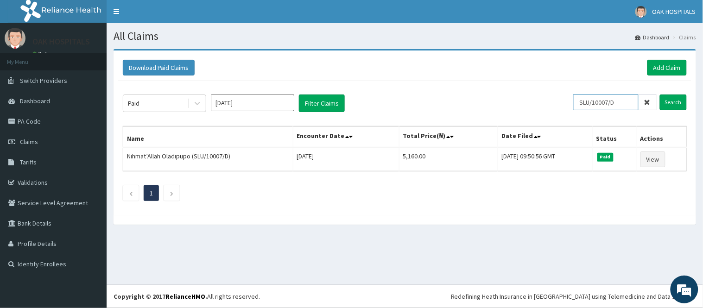
drag, startPoint x: 627, startPoint y: 103, endPoint x: 581, endPoint y: 97, distance: 46.3
click at [581, 97] on input "SLU/10007/D" at bounding box center [605, 103] width 65 height 16
click at [665, 96] on input "Search" at bounding box center [673, 103] width 27 height 16
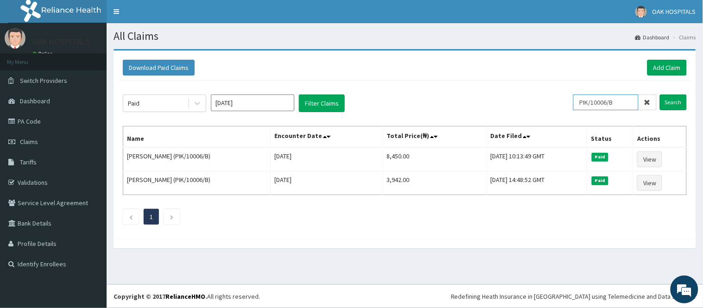
drag, startPoint x: 618, startPoint y: 104, endPoint x: 576, endPoint y: 95, distance: 43.1
click at [576, 95] on div "Paid [DATE] Filter Claims PIK/10006/B Search" at bounding box center [405, 104] width 564 height 18
click at [676, 105] on input "Search" at bounding box center [673, 103] width 27 height 16
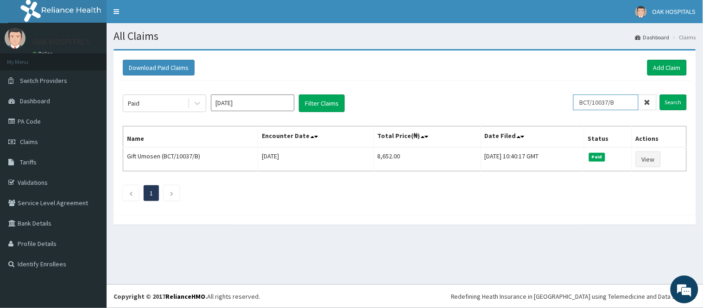
drag, startPoint x: 621, startPoint y: 102, endPoint x: 578, endPoint y: 96, distance: 43.9
click at [578, 96] on input "BCT/10037/B" at bounding box center [605, 103] width 65 height 16
click at [677, 99] on input "Search" at bounding box center [673, 103] width 27 height 16
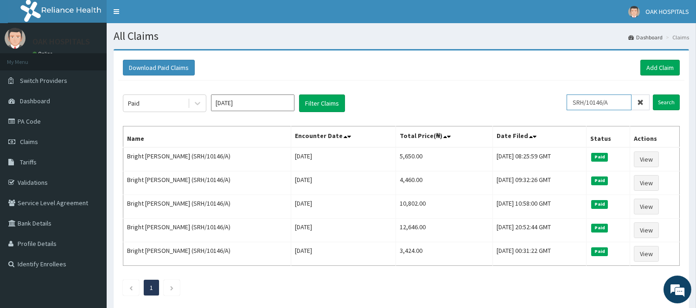
drag, startPoint x: 622, startPoint y: 101, endPoint x: 572, endPoint y: 106, distance: 49.8
click at [572, 106] on input "SRH/10146/A" at bounding box center [598, 103] width 65 height 16
click at [668, 103] on input "Search" at bounding box center [666, 103] width 27 height 16
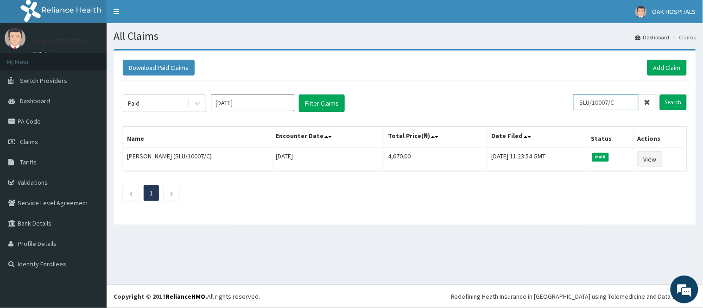
drag, startPoint x: 632, startPoint y: 101, endPoint x: 571, endPoint y: 94, distance: 61.1
click at [571, 94] on div "Paid [DATE] Filter Claims SLU/10007/C Search Name Encounter Date Total Price(₦)…" at bounding box center [404, 146] width 573 height 130
type input "ACH/10471/A"
click at [670, 105] on input "Search" at bounding box center [673, 103] width 27 height 16
